Goal: Check status: Check status

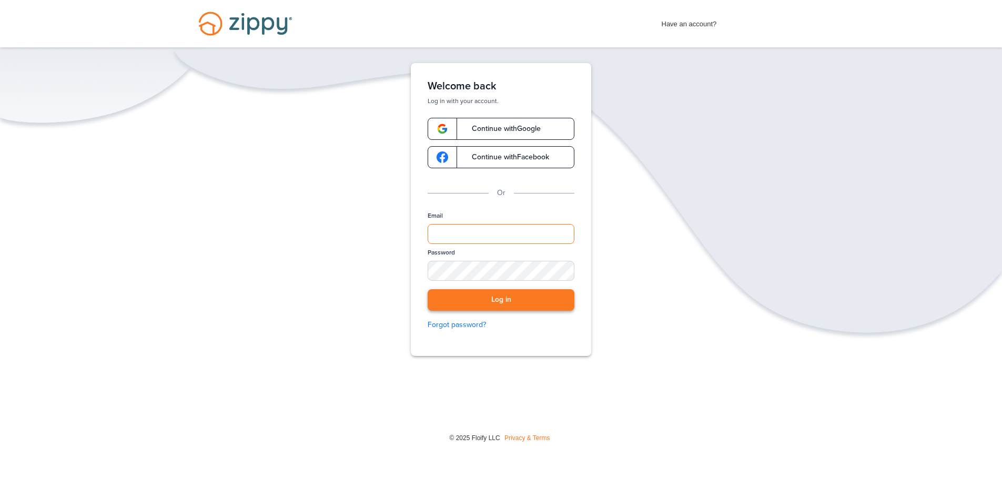
type input "**********"
click at [445, 303] on button "Log in" at bounding box center [501, 300] width 147 height 22
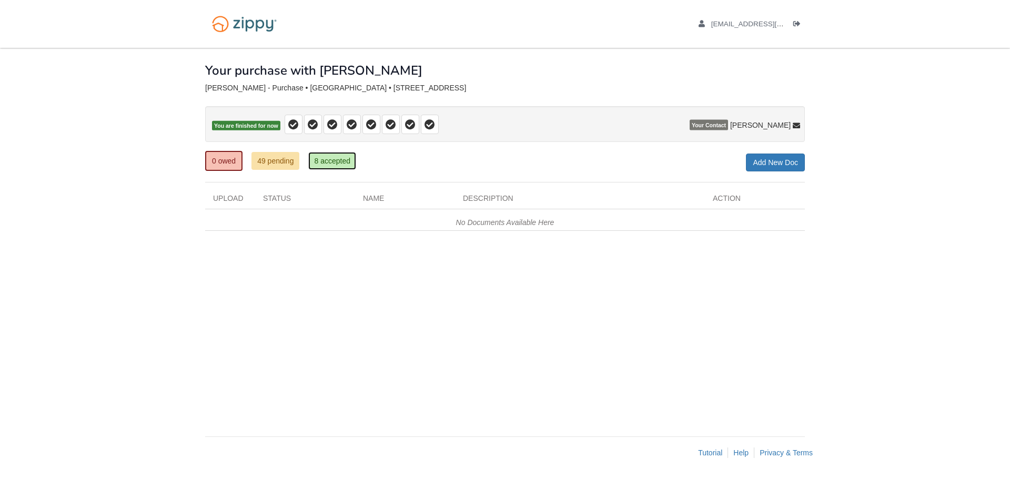
click at [338, 163] on link "8 accepted" at bounding box center [332, 161] width 48 height 18
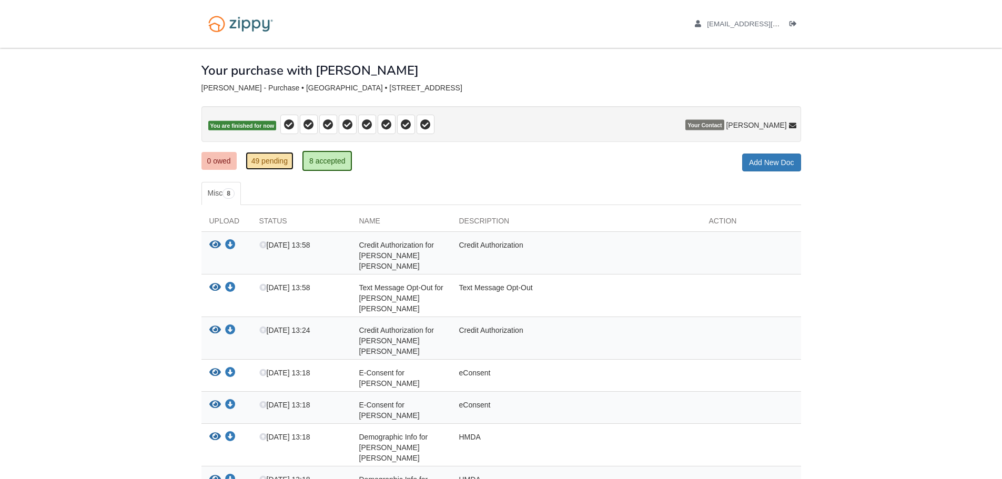
click at [270, 164] on link "49 pending" at bounding box center [270, 161] width 48 height 18
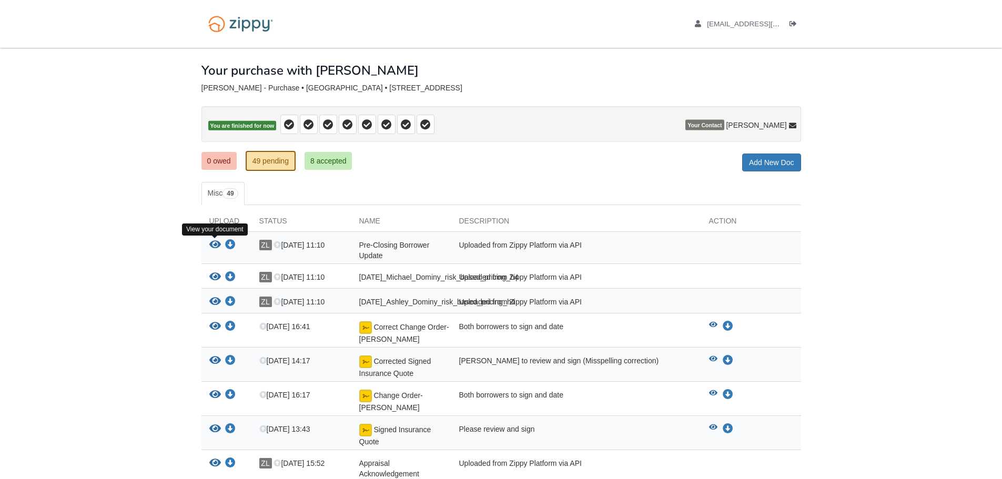
click at [212, 247] on icon "View Pre-Closing Borrower Update" at bounding box center [215, 245] width 12 height 11
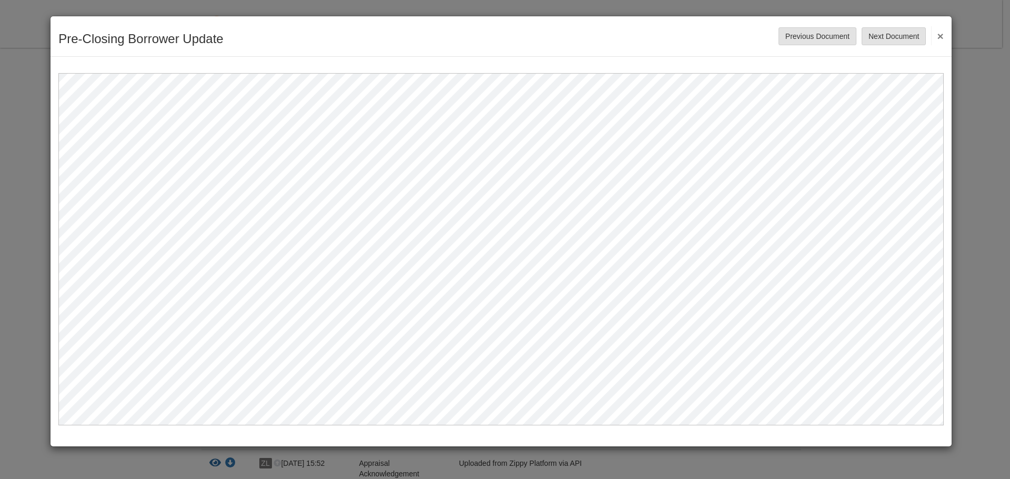
click at [939, 37] on button "×" at bounding box center [937, 35] width 12 height 19
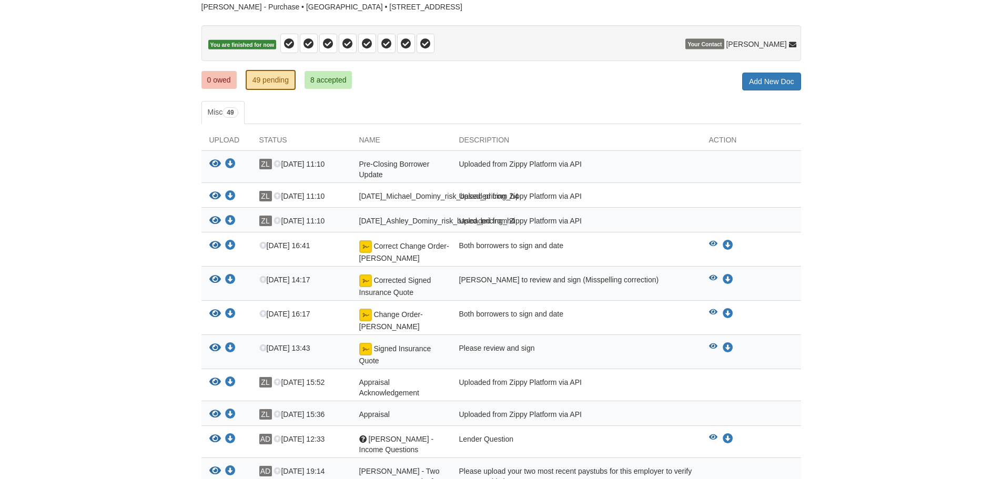
scroll to position [105, 0]
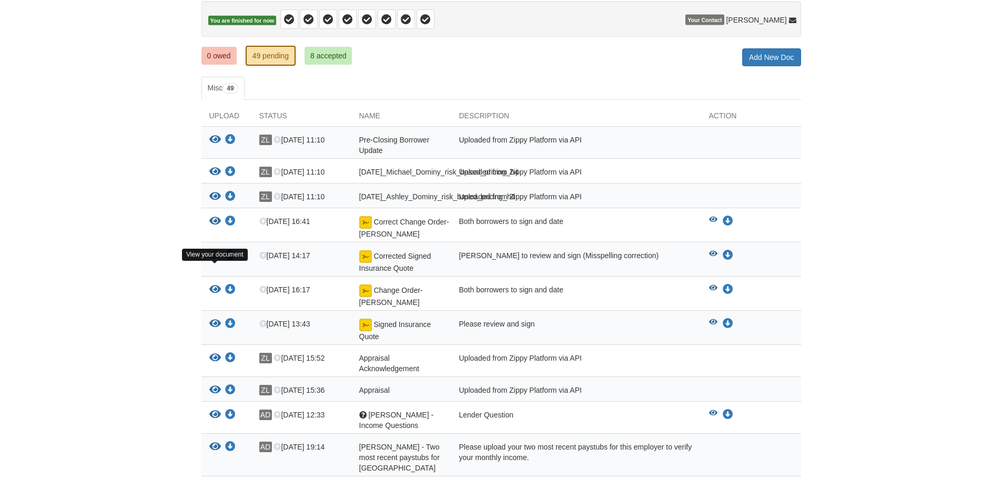
click at [212, 261] on icon "View Corrected Signed Insurance Quote" at bounding box center [215, 255] width 12 height 11
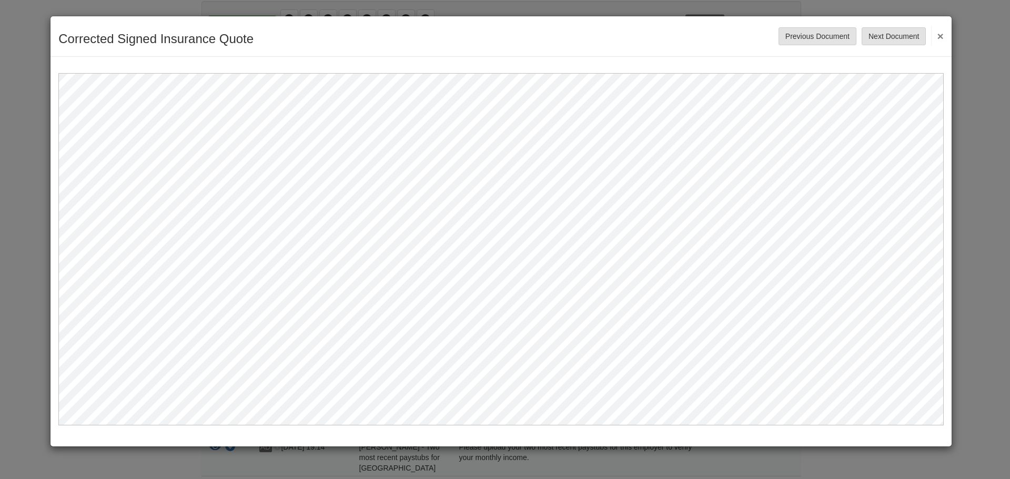
click at [941, 66] on div at bounding box center [500, 241] width 901 height 369
click at [940, 37] on button "×" at bounding box center [937, 35] width 12 height 19
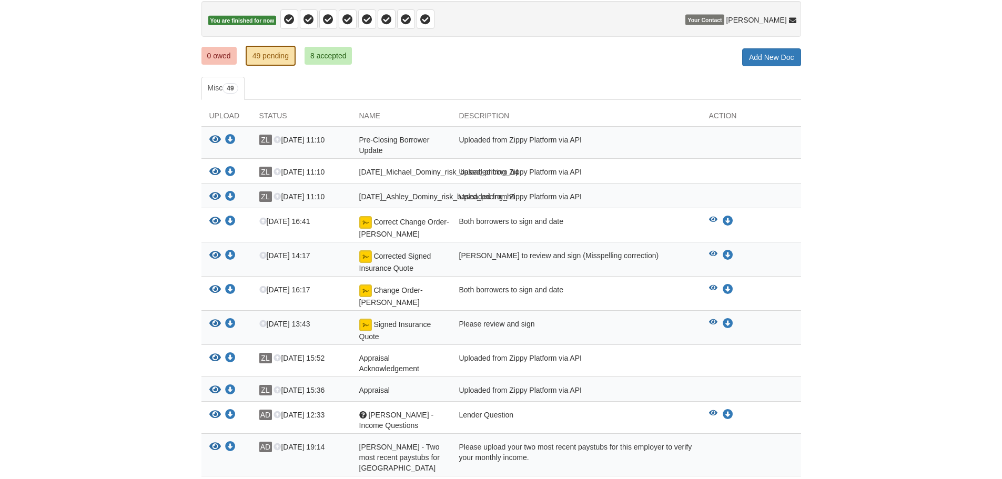
scroll to position [158, 0]
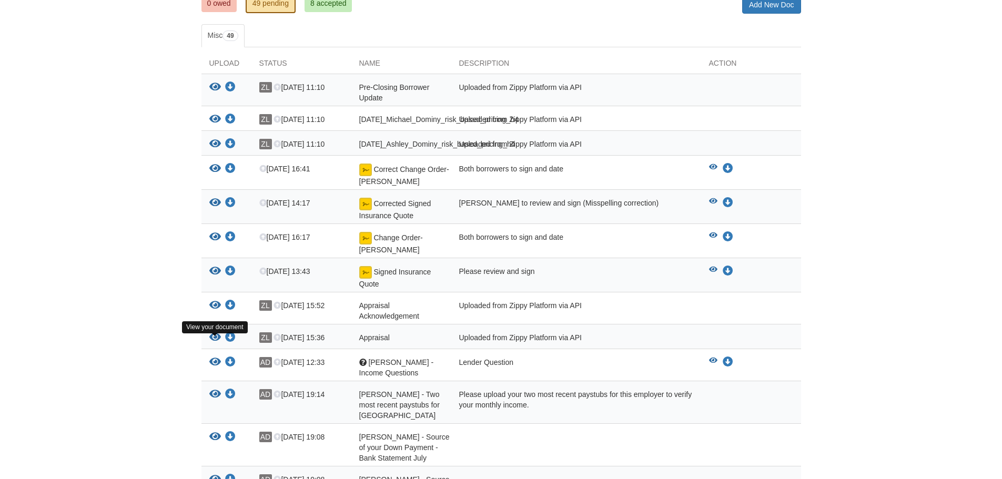
click at [214, 343] on icon "View Appraisal" at bounding box center [215, 337] width 12 height 11
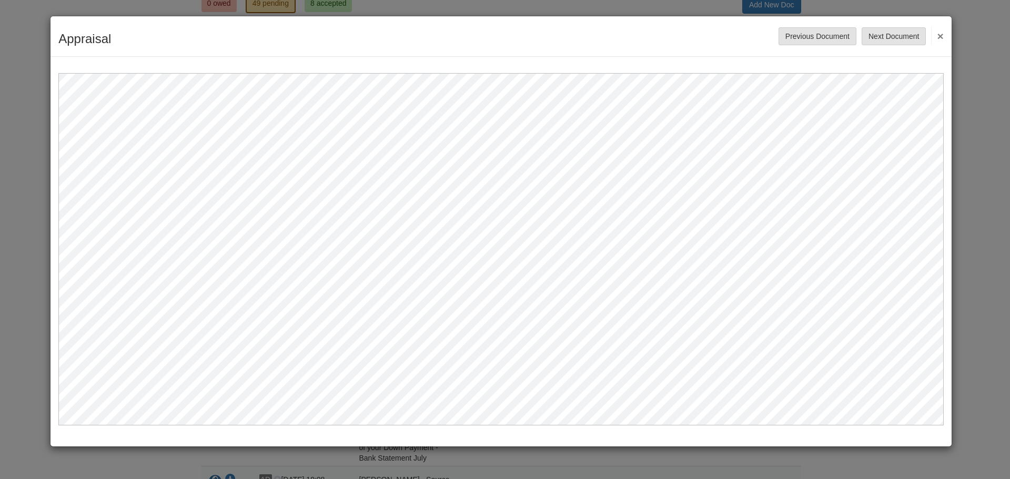
click at [938, 38] on button "×" at bounding box center [937, 35] width 12 height 19
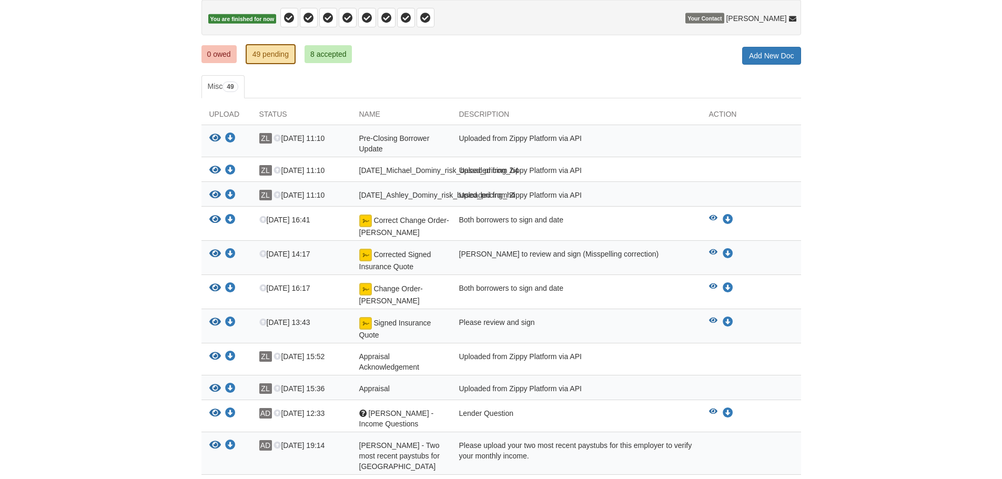
scroll to position [105, 0]
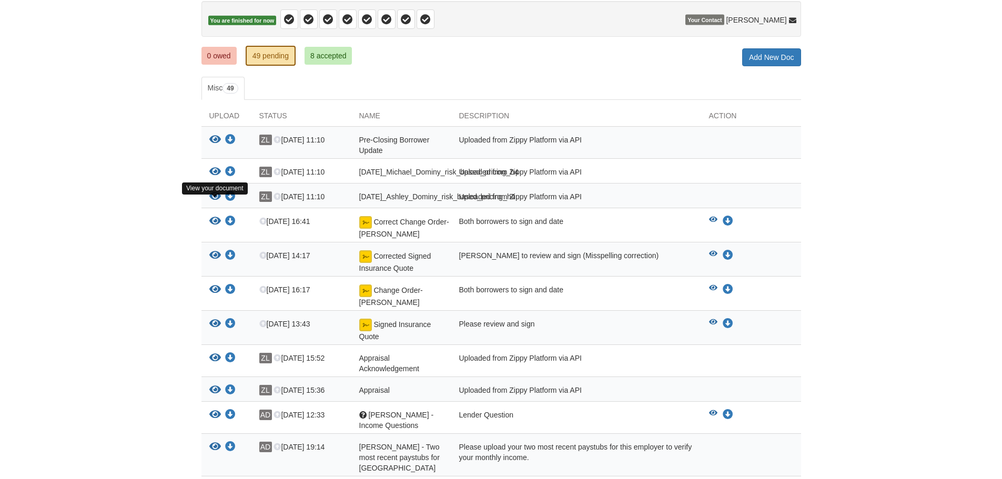
click at [212, 202] on icon "View 09-17-2025_Ashley_Dominy_risk_based_pricing_h4" at bounding box center [215, 196] width 12 height 11
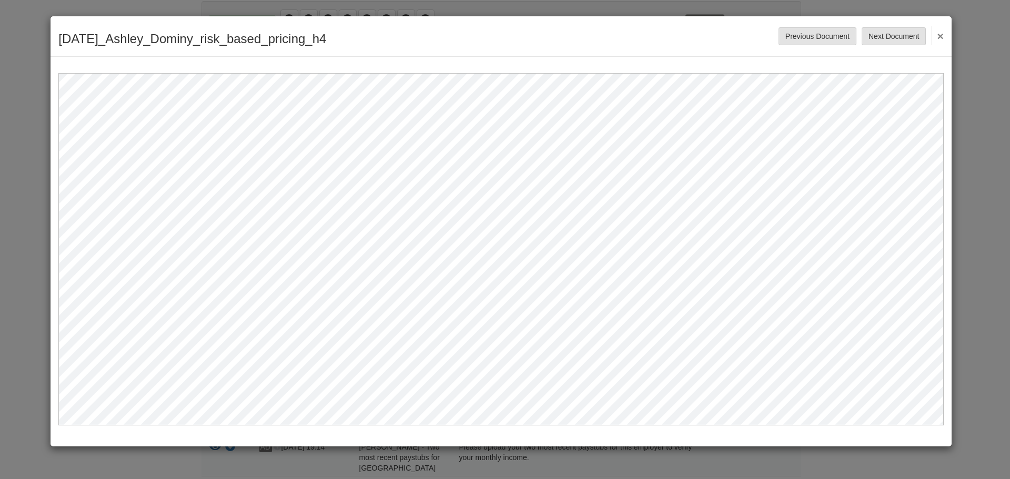
click at [939, 37] on button "×" at bounding box center [937, 35] width 12 height 19
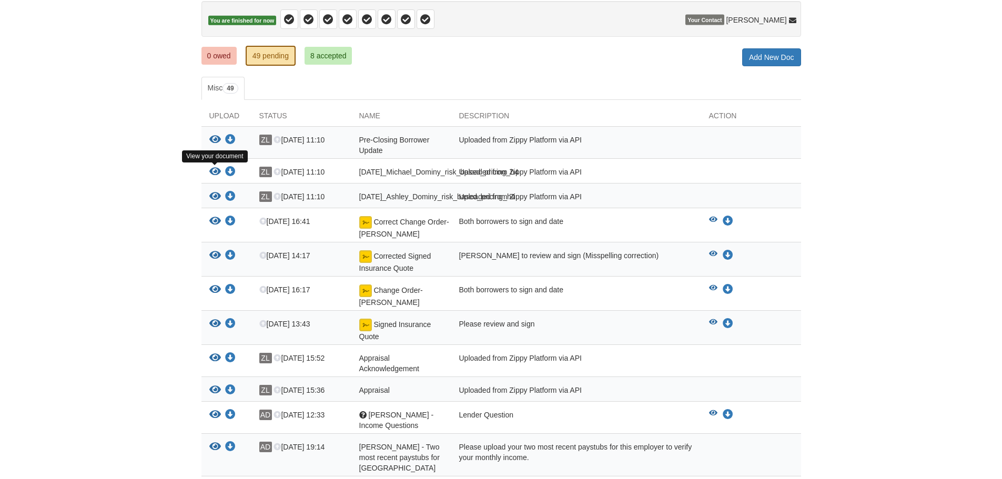
click at [211, 168] on icon "View 09-17-2025_Michael_Dominy_risk_based_pricing_h4" at bounding box center [215, 172] width 12 height 11
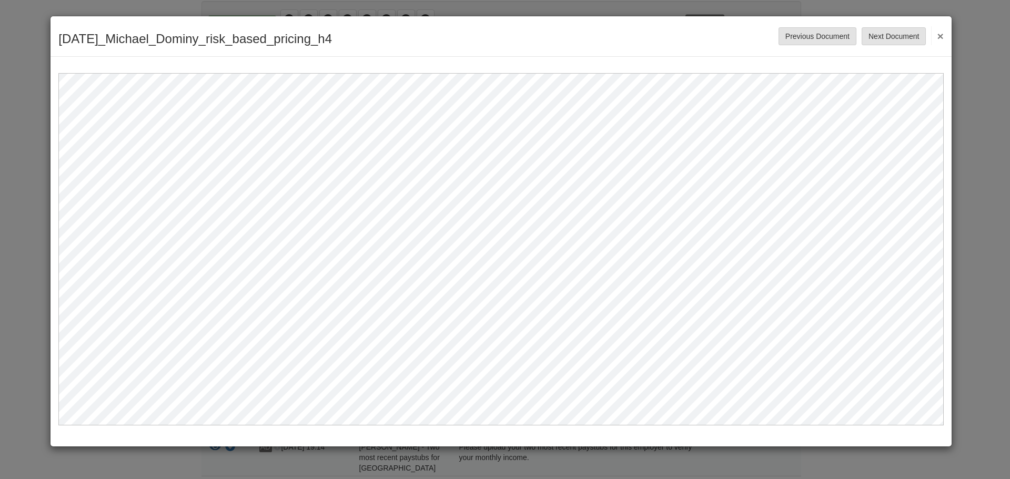
click at [937, 38] on button "×" at bounding box center [937, 35] width 12 height 19
